Goal: Task Accomplishment & Management: Manage account settings

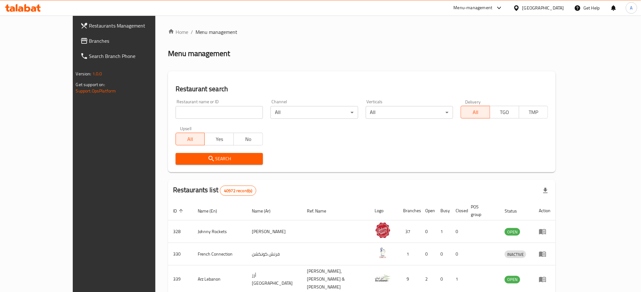
click at [176, 112] on input "search" at bounding box center [219, 112] width 87 height 13
paste input "21483"
type input "21483"
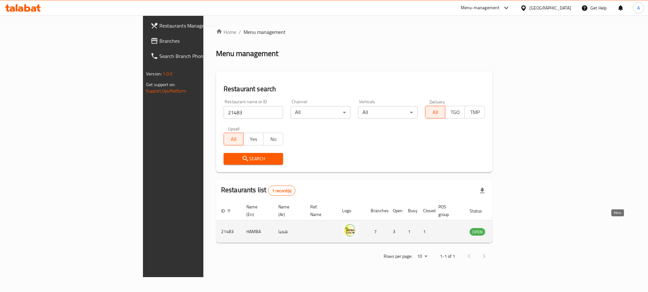
click at [511, 228] on icon "enhanced table" at bounding box center [507, 232] width 8 height 8
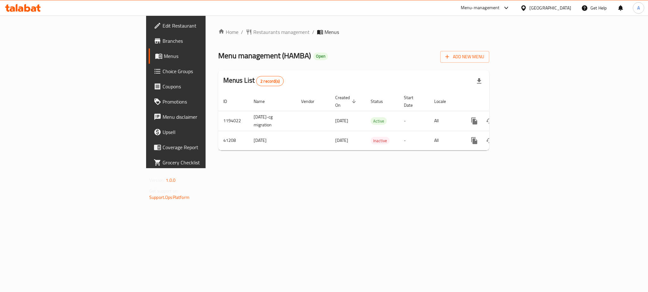
click at [335, 160] on div "Home / Restaurants management / Menus Menu management ( HAMBA ) Open Add New Me…" at bounding box center [354, 92] width 297 height 153
click at [488, 10] on div "Menu-management" at bounding box center [480, 8] width 39 height 8
click at [446, 82] on div "Restaurant-Management" at bounding box center [447, 84] width 50 height 7
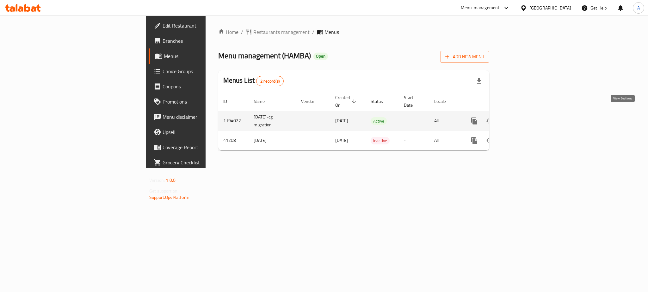
click at [524, 117] on icon "enhanced table" at bounding box center [520, 121] width 8 height 8
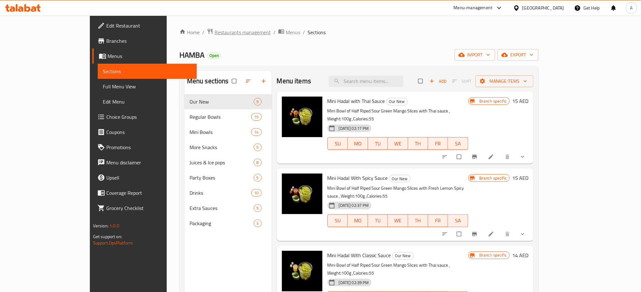
click at [215, 30] on span "Restaurants management" at bounding box center [243, 32] width 56 height 8
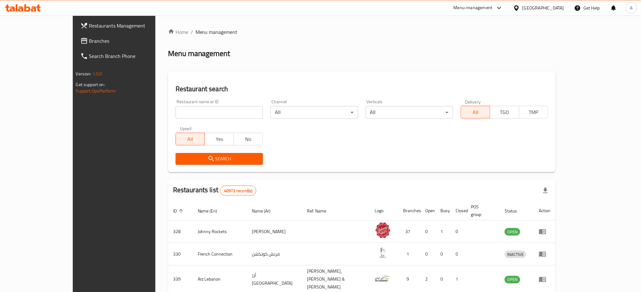
click at [176, 115] on input "search" at bounding box center [219, 112] width 87 height 13
paste input "21483"
type input "21483"
click at [477, 9] on div "Menu-management" at bounding box center [473, 8] width 39 height 8
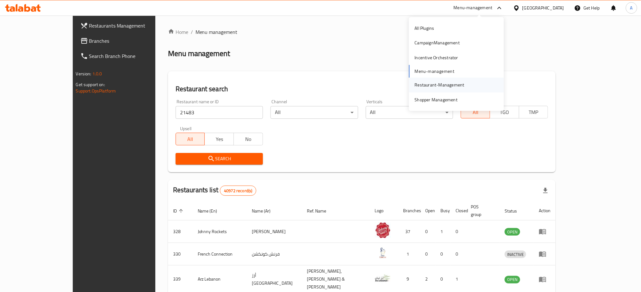
click at [430, 83] on div "Restaurant-Management" at bounding box center [440, 84] width 50 height 7
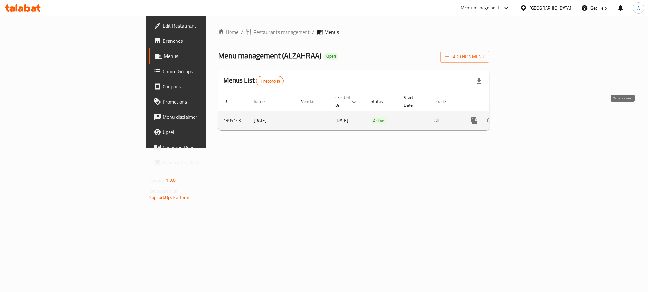
click at [524, 117] on icon "enhanced table" at bounding box center [520, 121] width 8 height 8
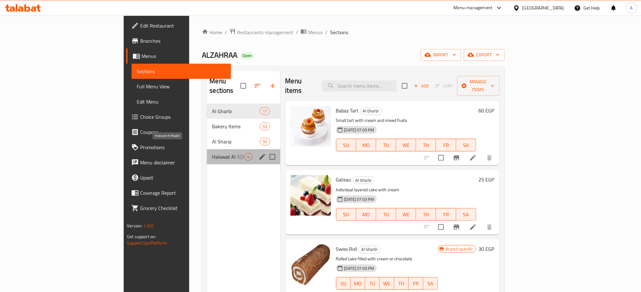
click at [212, 153] on span "Halawat Al Mualid" at bounding box center [224, 157] width 25 height 8
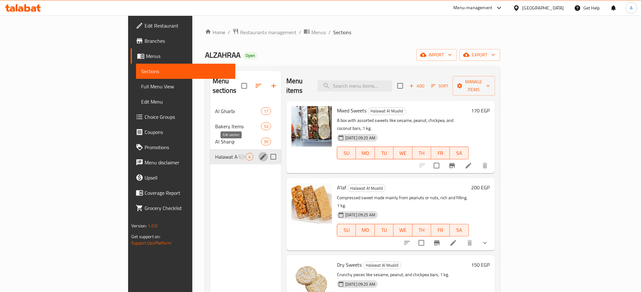
click at [260, 153] on icon "edit" at bounding box center [264, 157] width 8 height 8
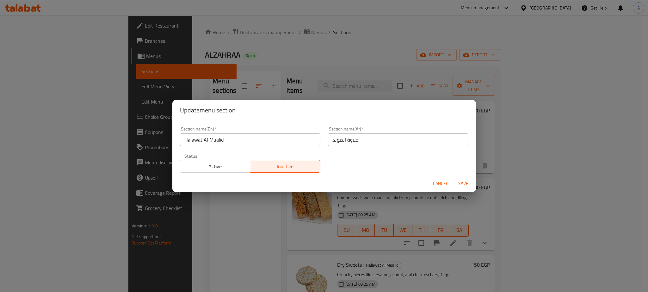
click at [220, 166] on span "Active" at bounding box center [215, 166] width 65 height 9
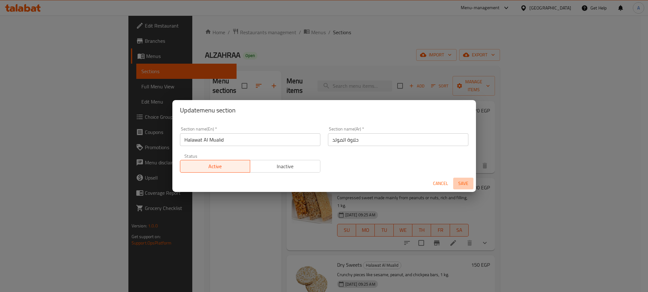
click at [463, 182] on span "Save" at bounding box center [463, 183] width 15 height 8
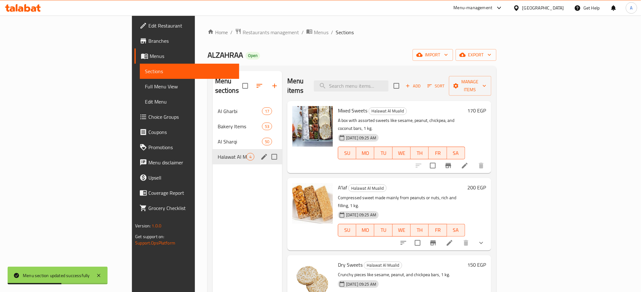
scroll to position [47, 0]
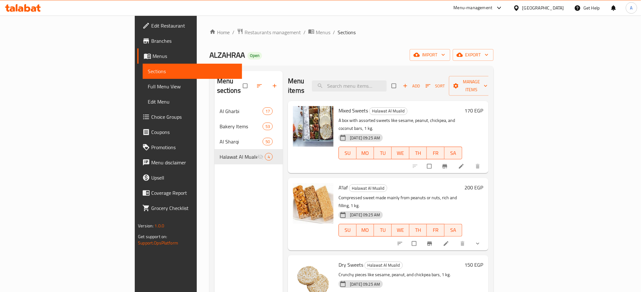
click at [148, 85] on span "Full Menu View" at bounding box center [192, 87] width 89 height 8
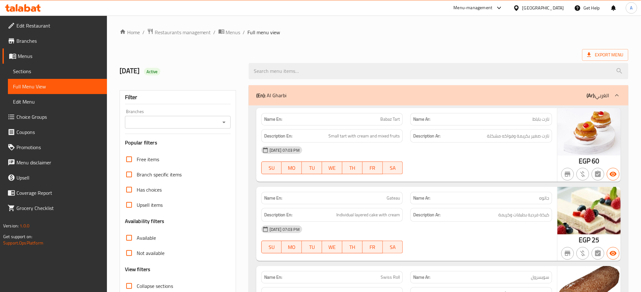
scroll to position [95, 0]
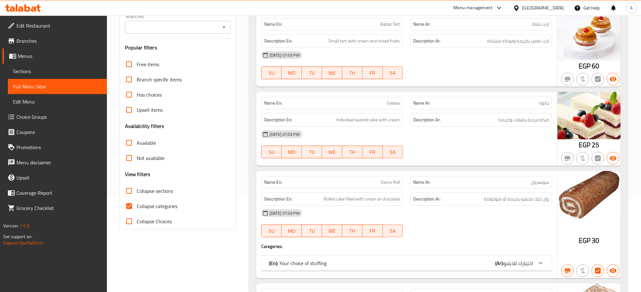
click at [131, 190] on input "Collapse sections" at bounding box center [129, 190] width 15 height 15
checkbox input "true"
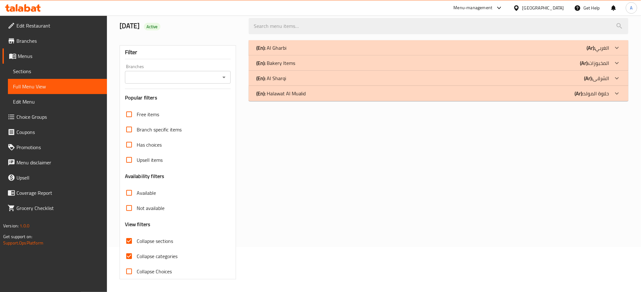
scroll to position [46, 0]
click at [360, 96] on div "(En): Halawat Al Mualid (Ar): حلاوة المولد" at bounding box center [432, 94] width 353 height 8
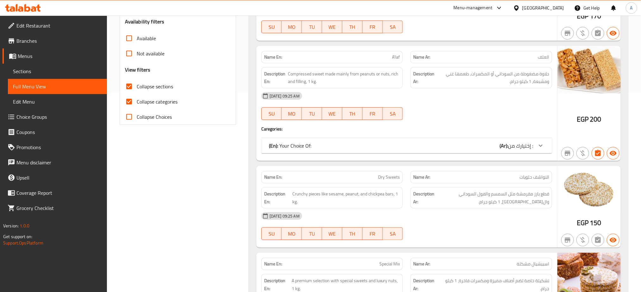
scroll to position [222, 0]
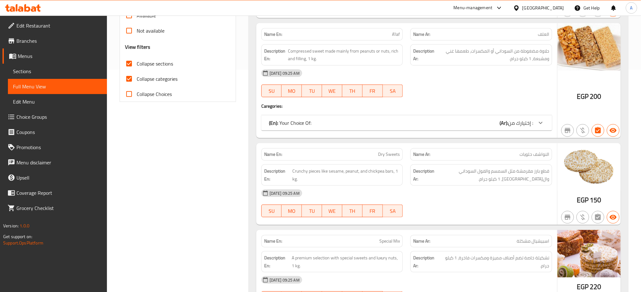
click at [209, 128] on div "Filter Branches Branches Popular filters Free items Branch specific items Has c…" at bounding box center [180, 93] width 129 height 469
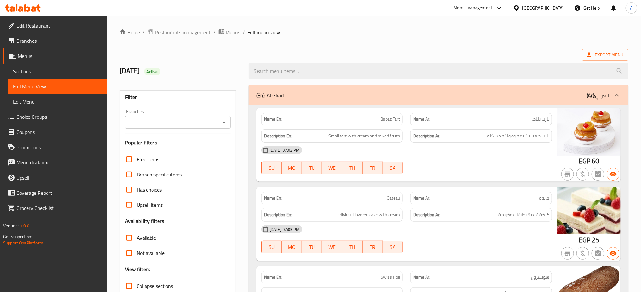
scroll to position [95, 0]
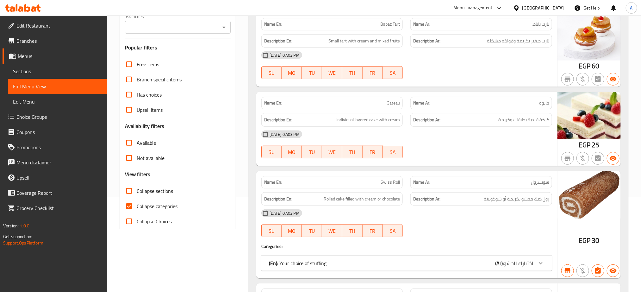
click at [128, 190] on input "Collapse sections" at bounding box center [129, 190] width 15 height 15
checkbox input "true"
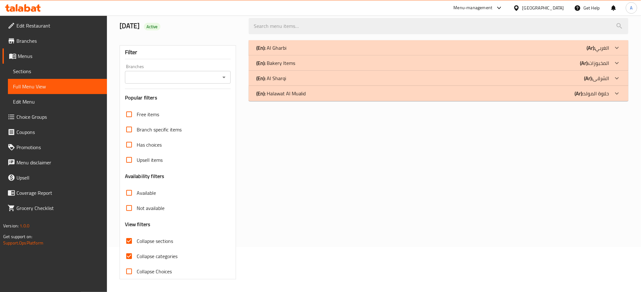
scroll to position [46, 0]
click at [332, 95] on div "(En): Halawat Al Mualid (Ar): حلاوة المولد" at bounding box center [432, 94] width 353 height 8
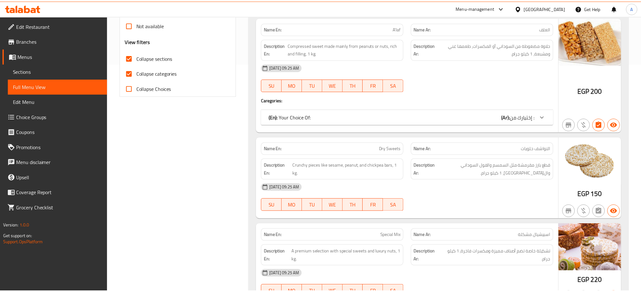
scroll to position [270, 0]
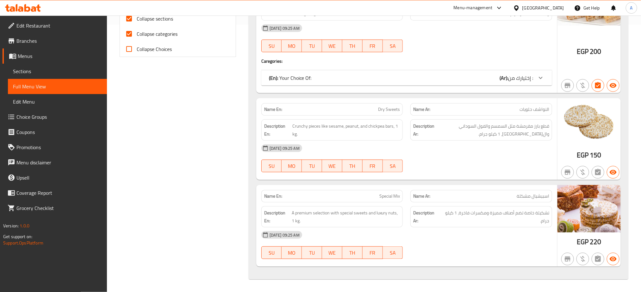
click at [243, 111] on div "Filter Branches Branches Popular filters Free items Branch specific items Has c…" at bounding box center [180, 48] width 129 height 469
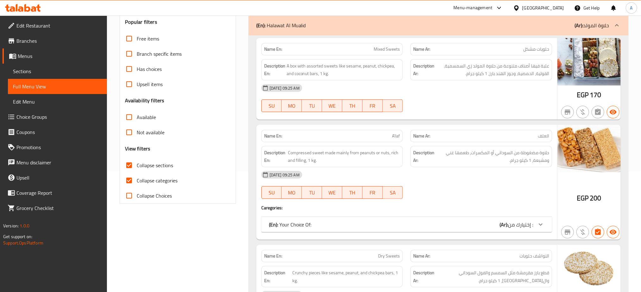
scroll to position [80, 0]
